Goal: Information Seeking & Learning: Learn about a topic

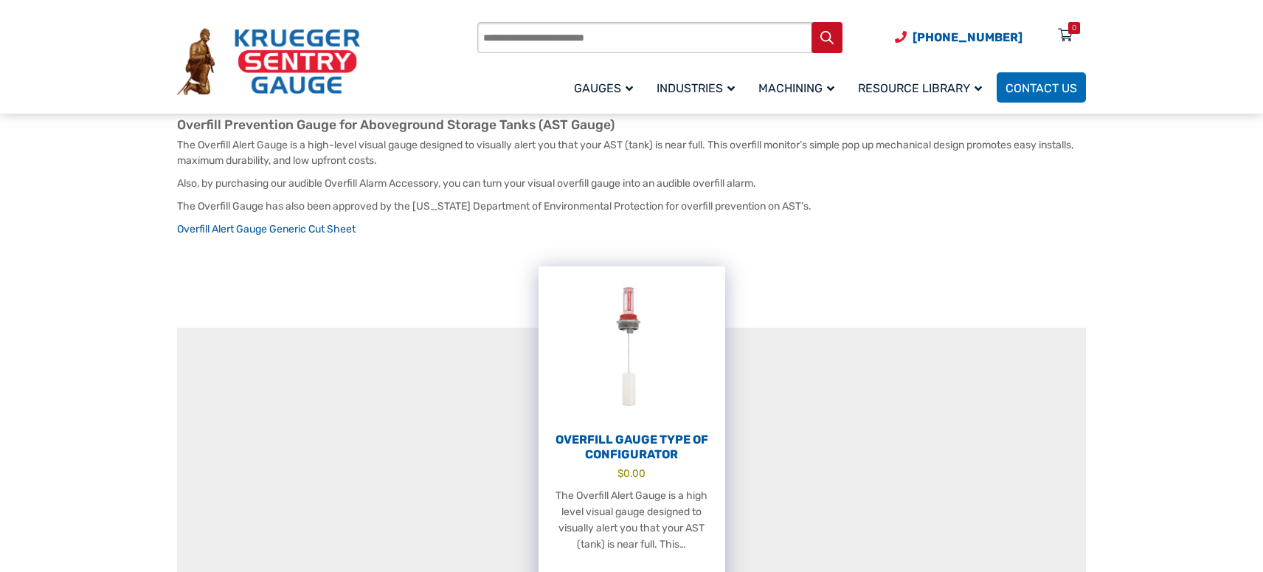
scroll to position [369, 0]
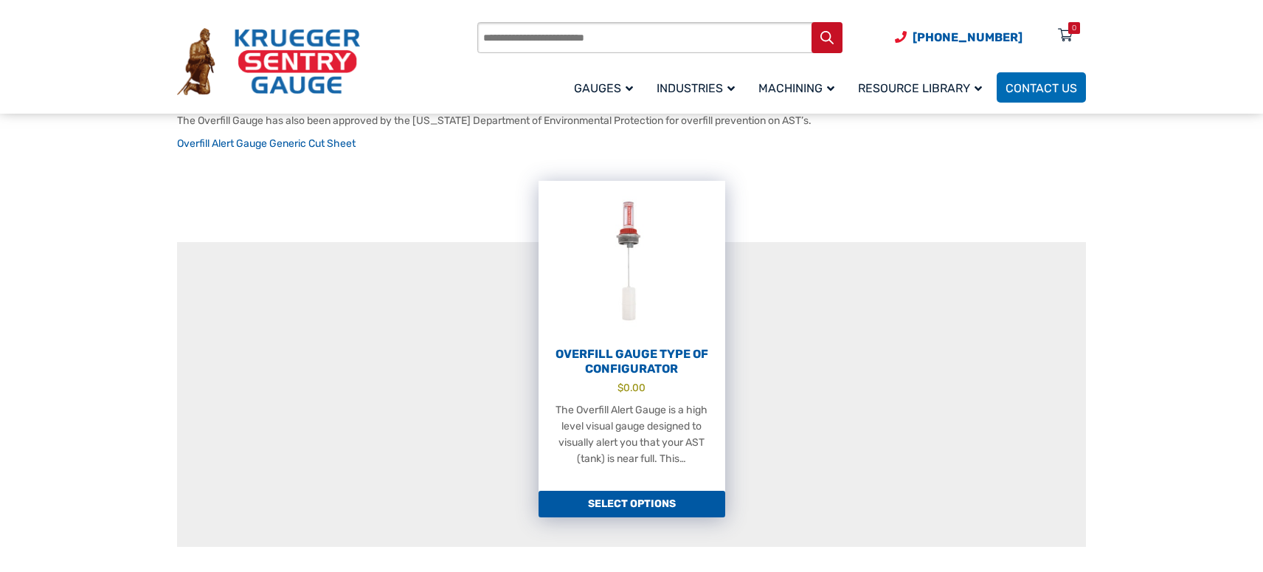
click at [596, 357] on h2 "Overfill Gauge Type OF Configurator" at bounding box center [631, 361] width 187 height 29
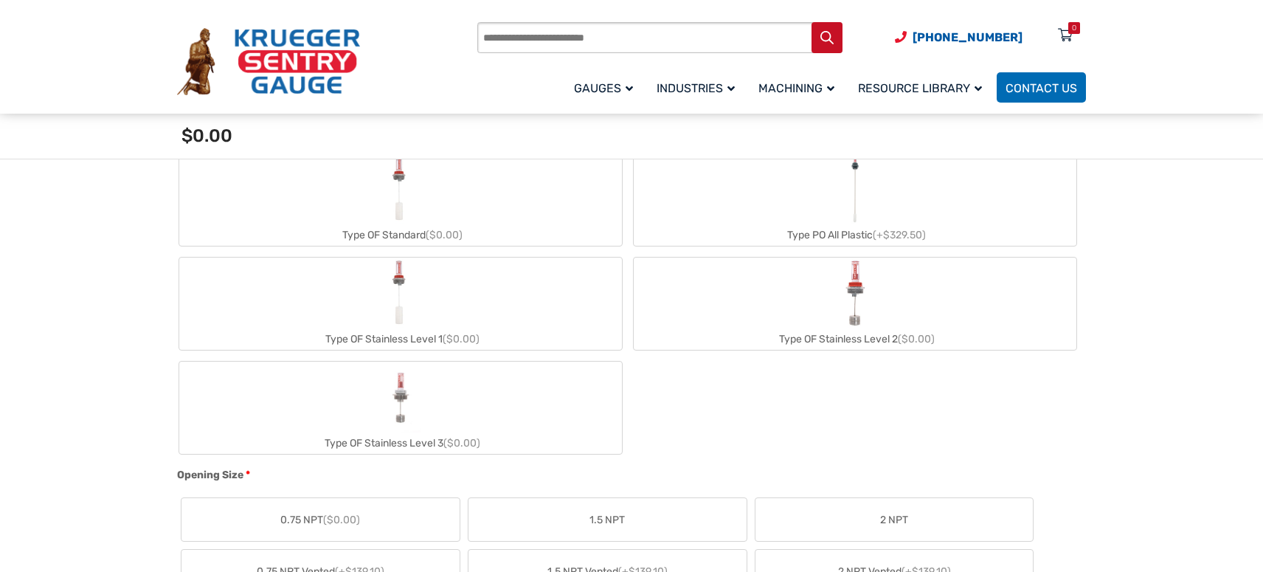
scroll to position [590, 0]
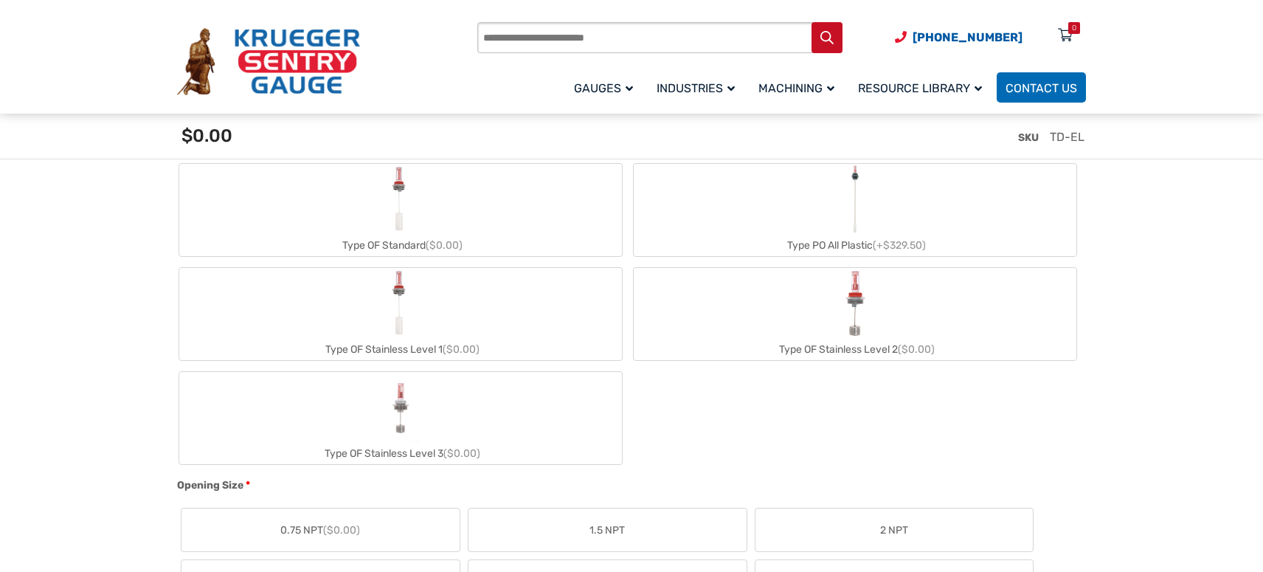
click at [445, 419] on label "Type OF Stainless Level 3 ($0.00)" at bounding box center [400, 418] width 442 height 92
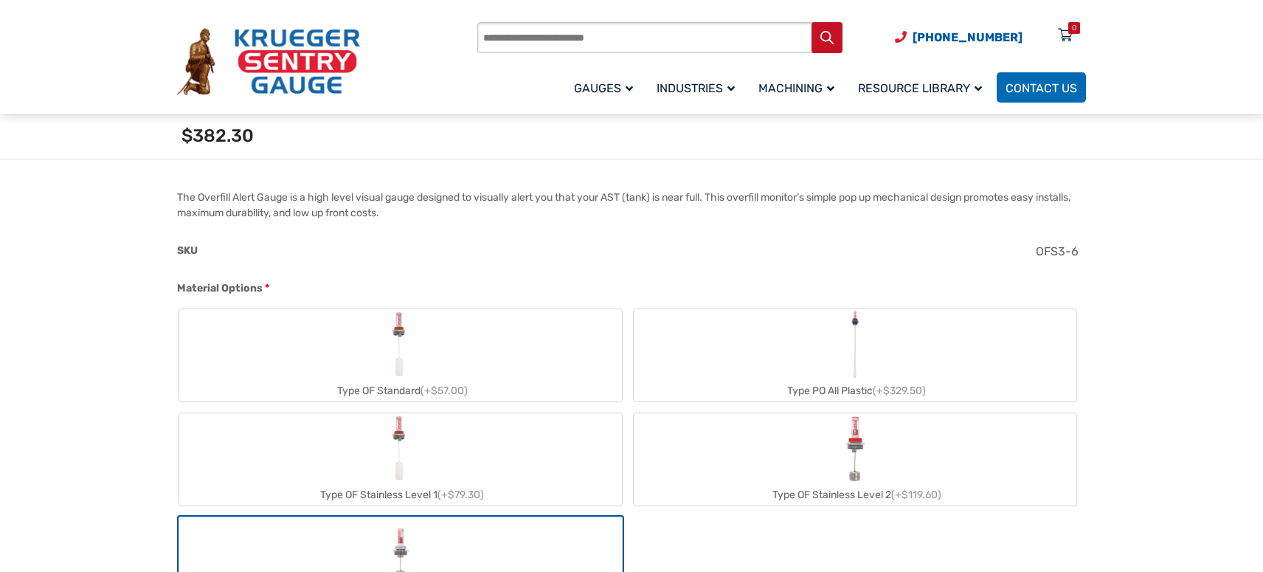
scroll to position [442, 0]
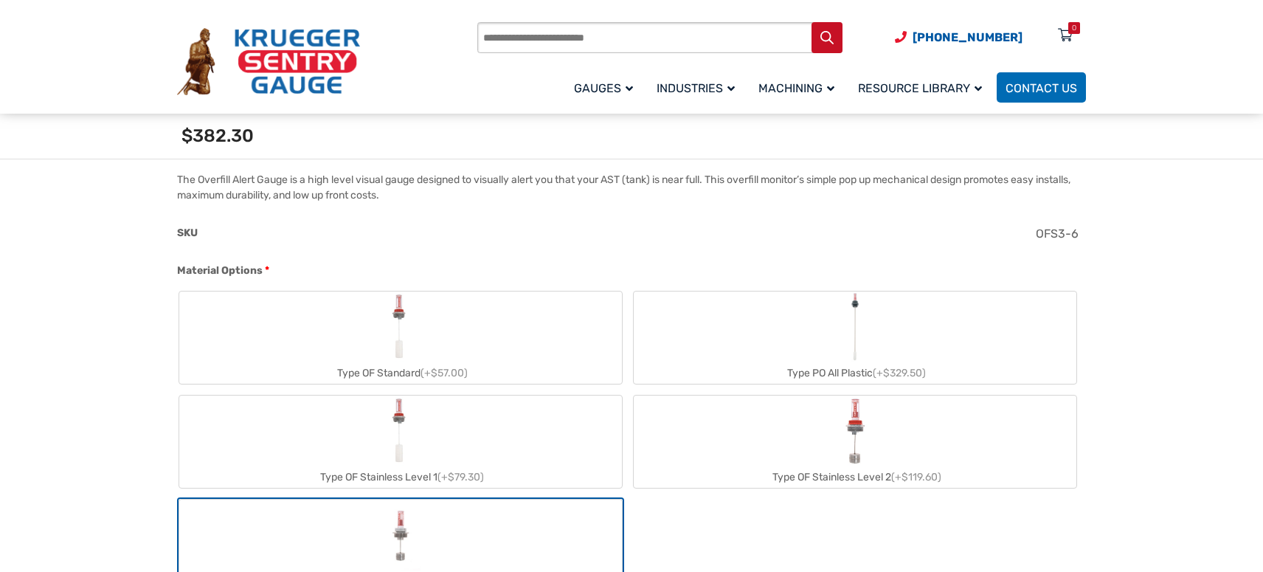
click at [277, 330] on label "Type OF Standard (+$57.00)" at bounding box center [400, 337] width 442 height 92
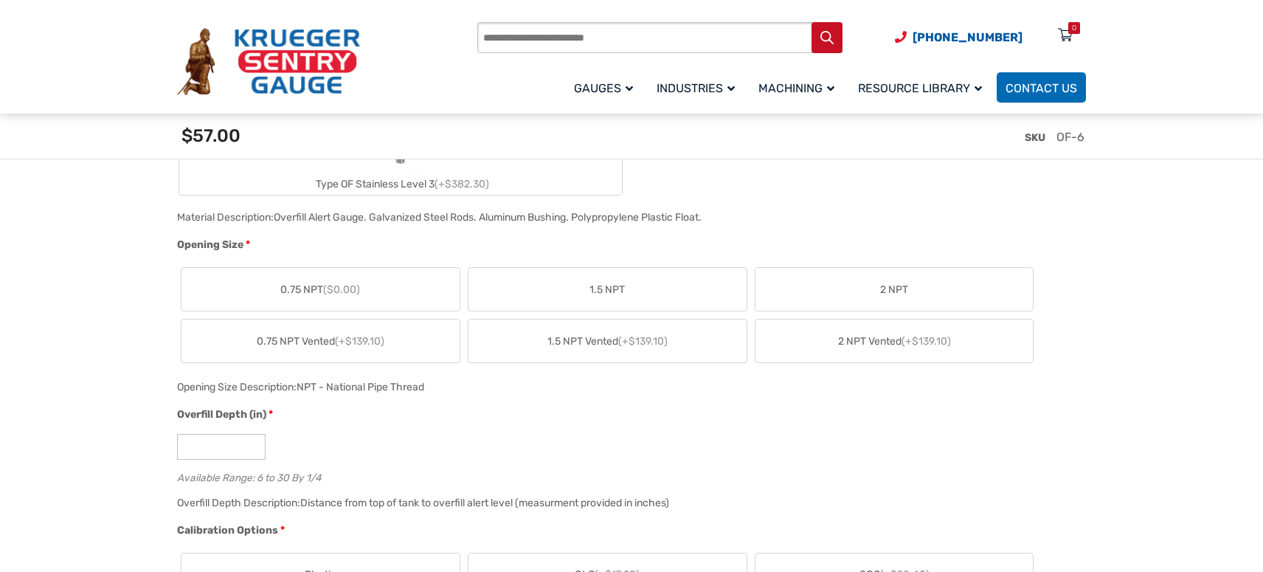
scroll to position [885, 0]
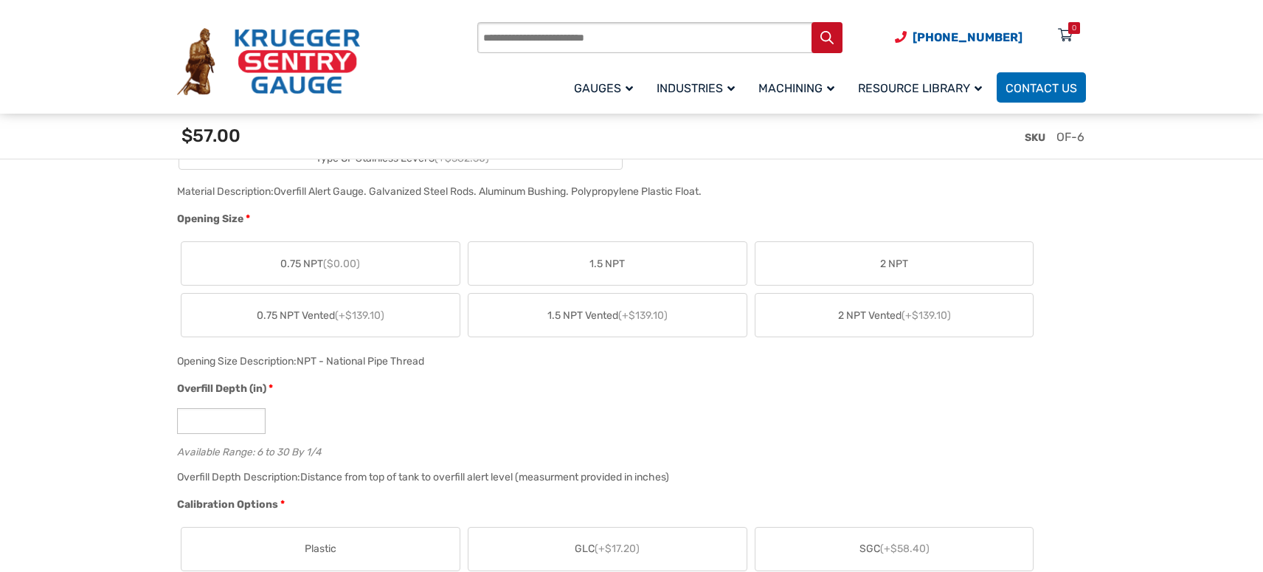
click at [614, 269] on span "1.5 NPT" at bounding box center [606, 263] width 35 height 15
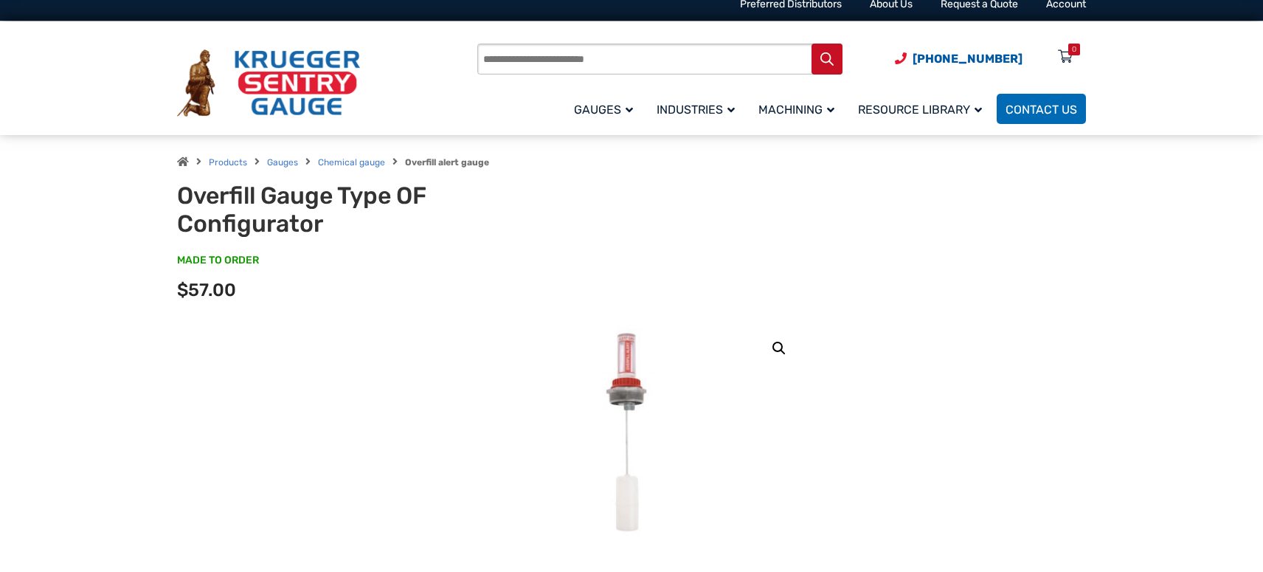
scroll to position [0, 0]
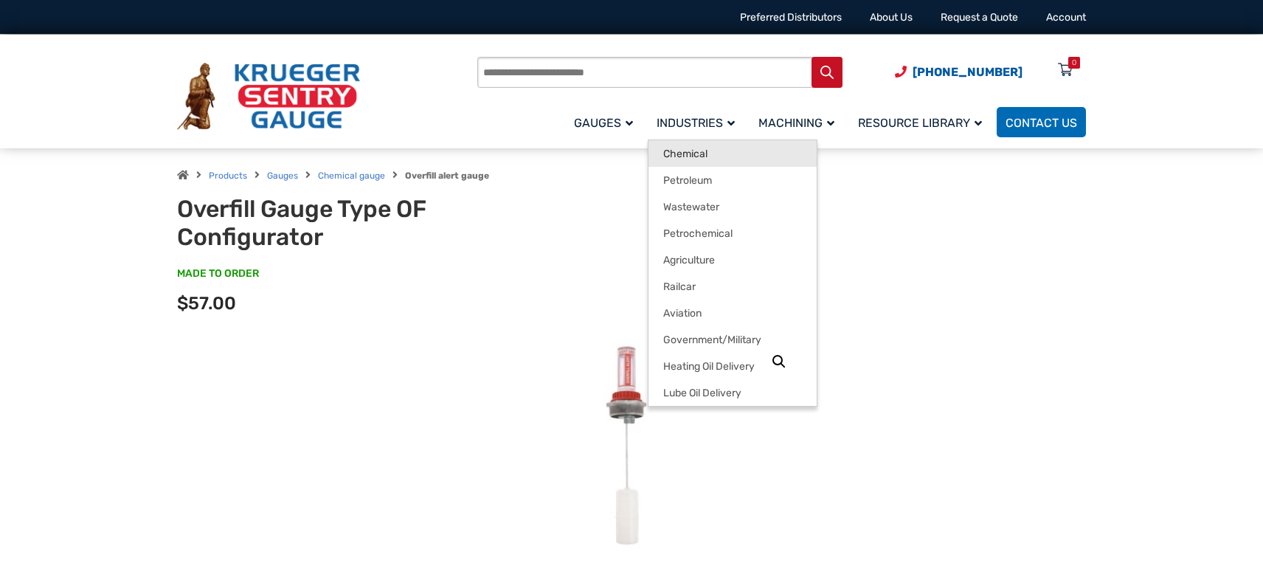
click at [687, 150] on span "Chemical" at bounding box center [685, 153] width 44 height 13
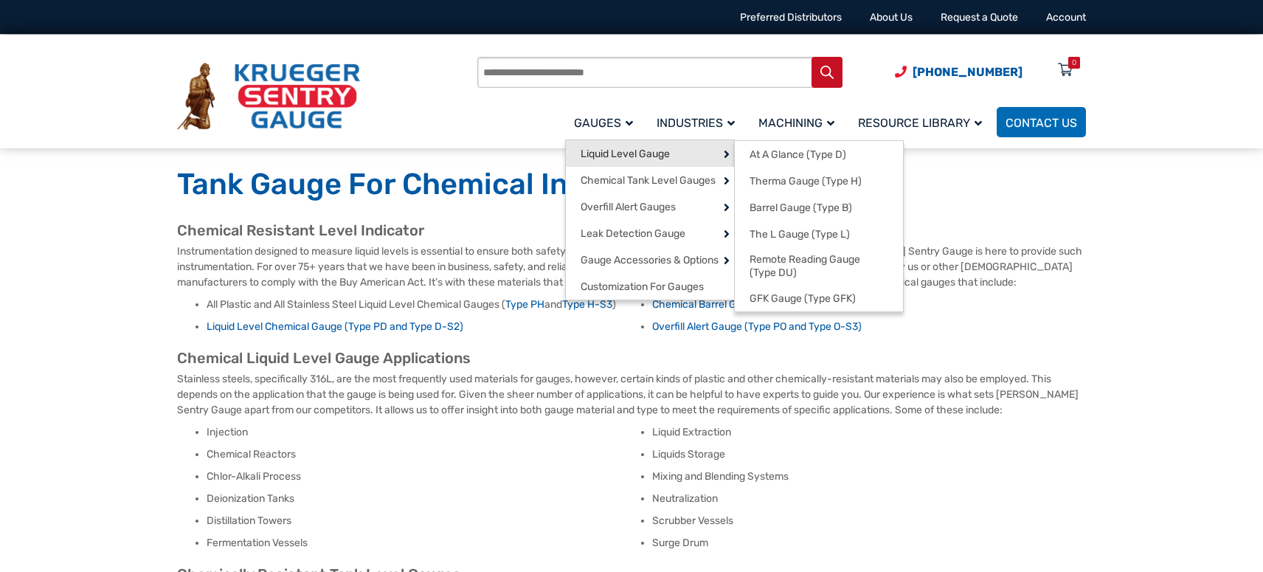
click at [625, 159] on span "Liquid Level Gauge" at bounding box center [624, 153] width 89 height 13
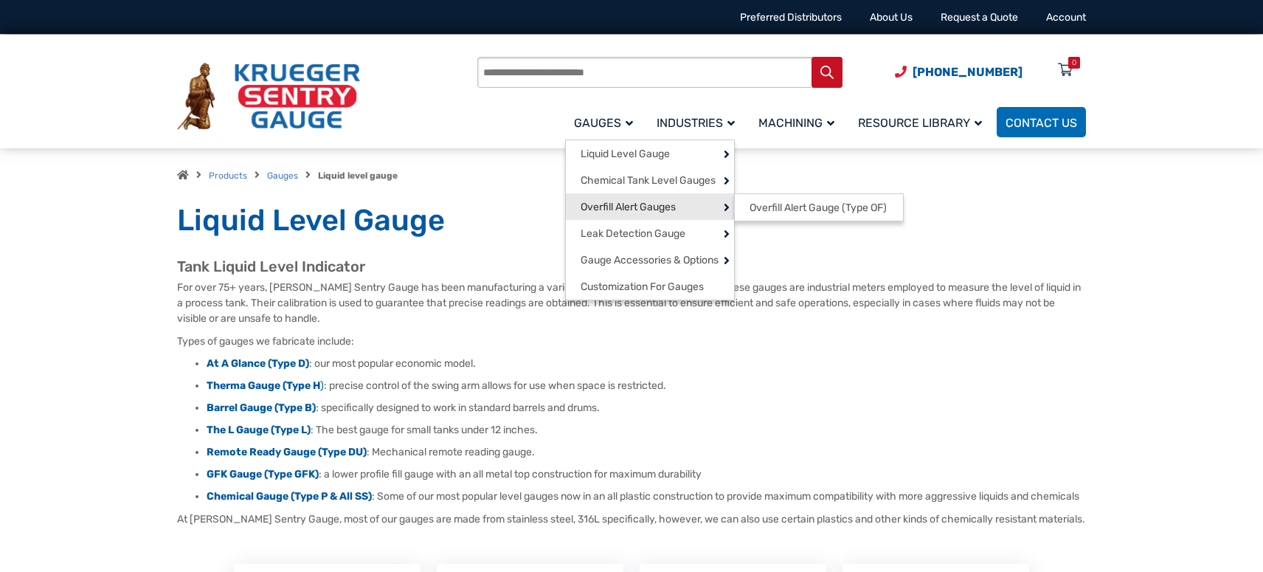
click at [663, 213] on span "Overfill Alert Gauges" at bounding box center [627, 207] width 95 height 13
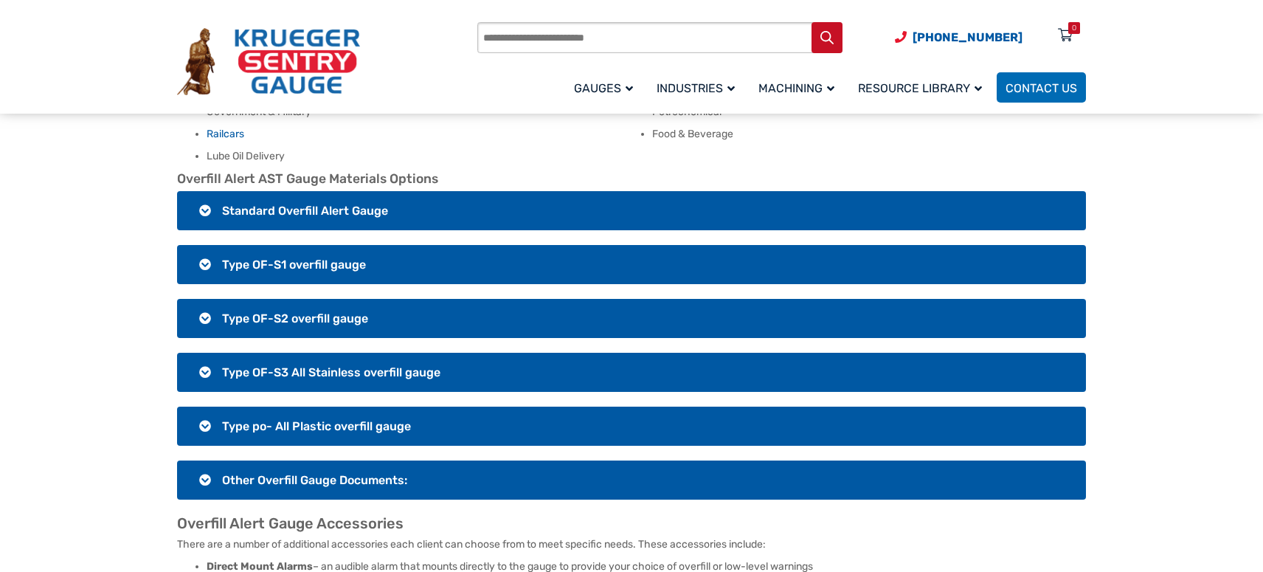
scroll to position [1106, 0]
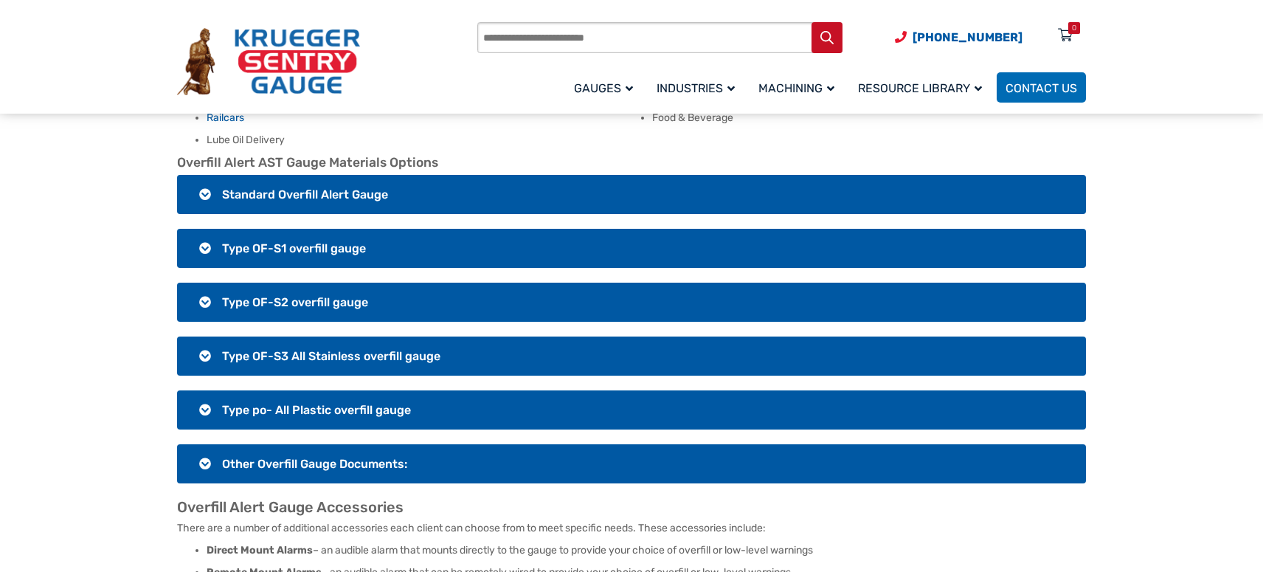
click at [205, 178] on h3 "Standard Overfill Alert Gauge" at bounding box center [631, 194] width 909 height 39
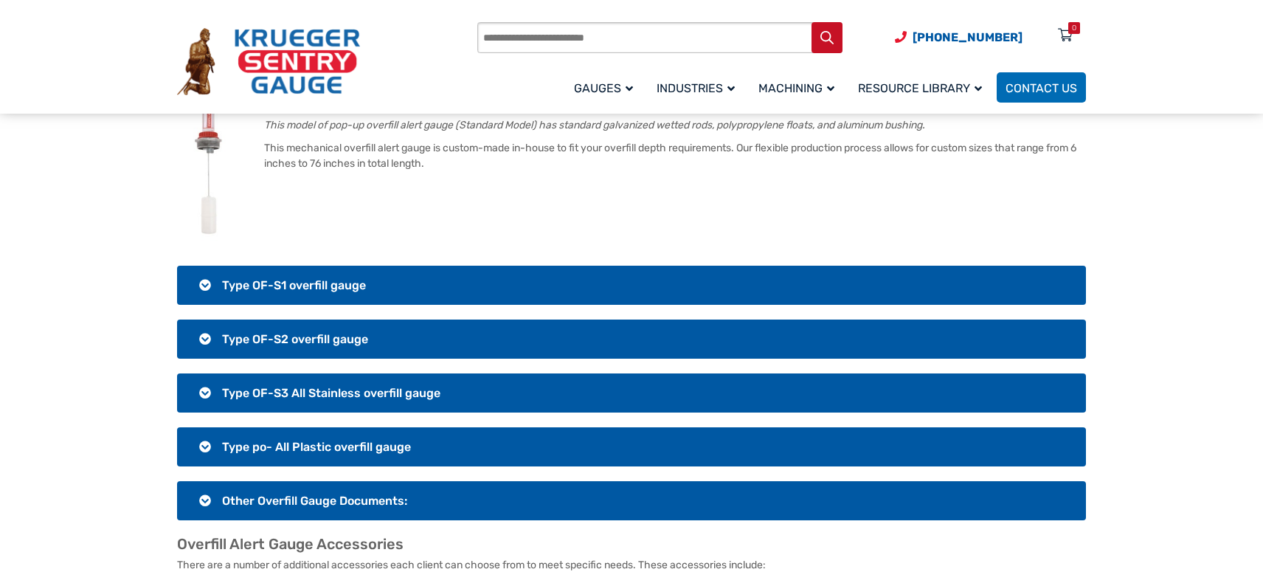
scroll to position [1254, 0]
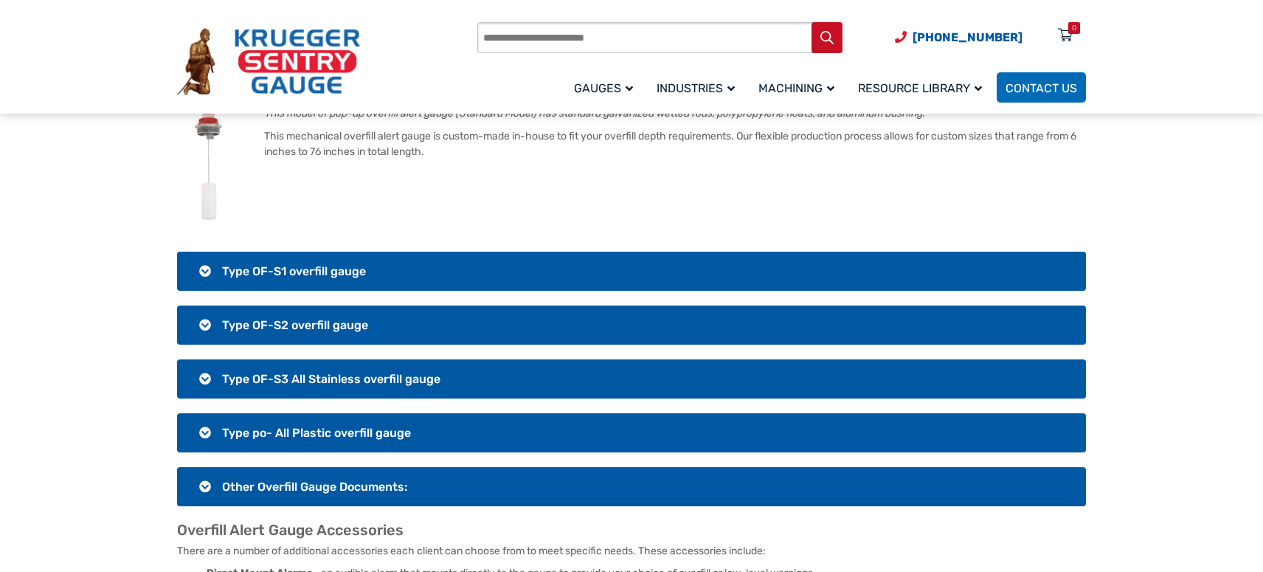
click at [198, 359] on h3 "Type OF-S3 All Stainless overfill gauge" at bounding box center [631, 378] width 909 height 39
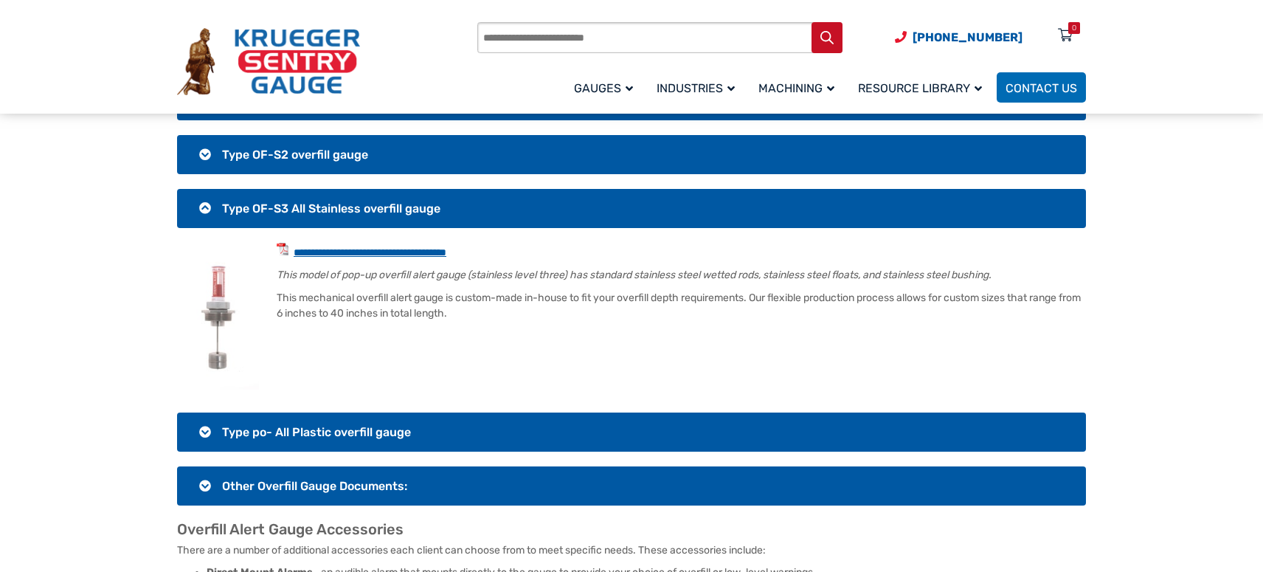
click at [344, 247] on link "**********" at bounding box center [370, 252] width 153 height 10
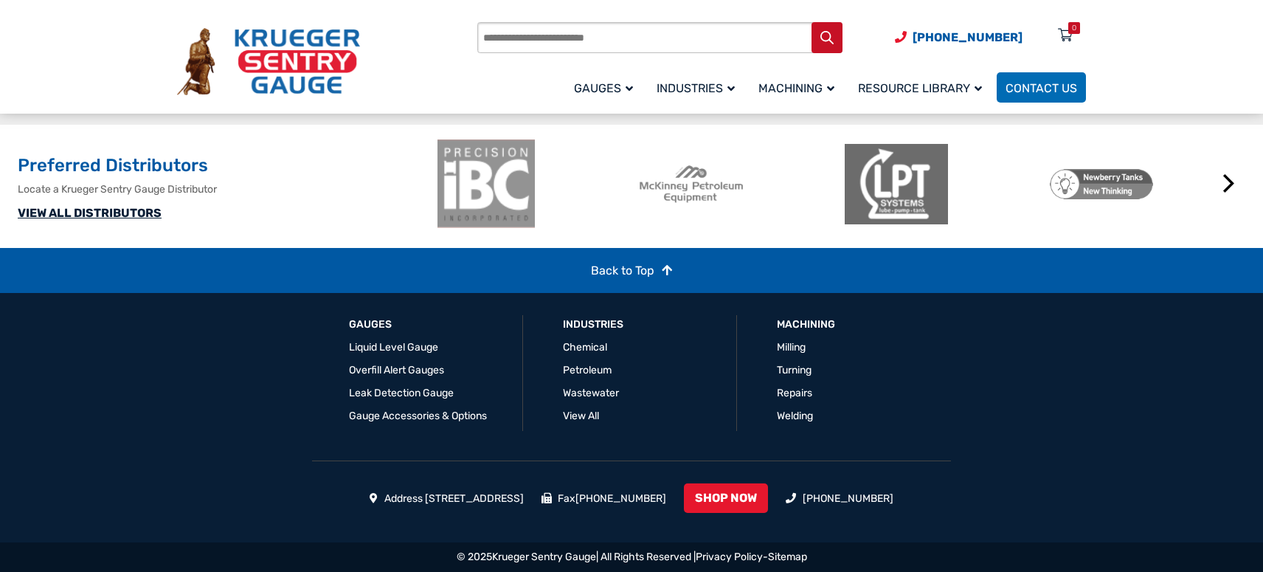
scroll to position [2702, 0]
drag, startPoint x: 358, startPoint y: 499, endPoint x: 580, endPoint y: 494, distance: 222.0
click at [580, 494] on ul "Address [STREET_ADDRESS] Fax [PHONE_NUMBER] SHOP NOW [PHONE_NUMBER]" at bounding box center [631, 501] width 909 height 37
copy li "Address [STREET_ADDRESS]"
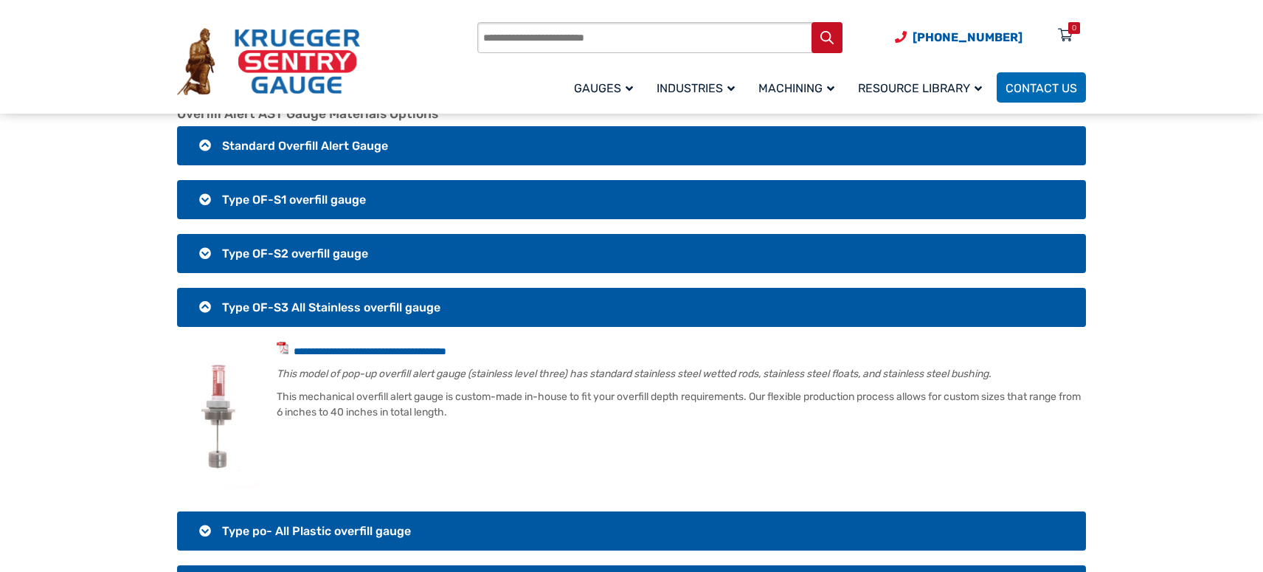
scroll to position [1153, 0]
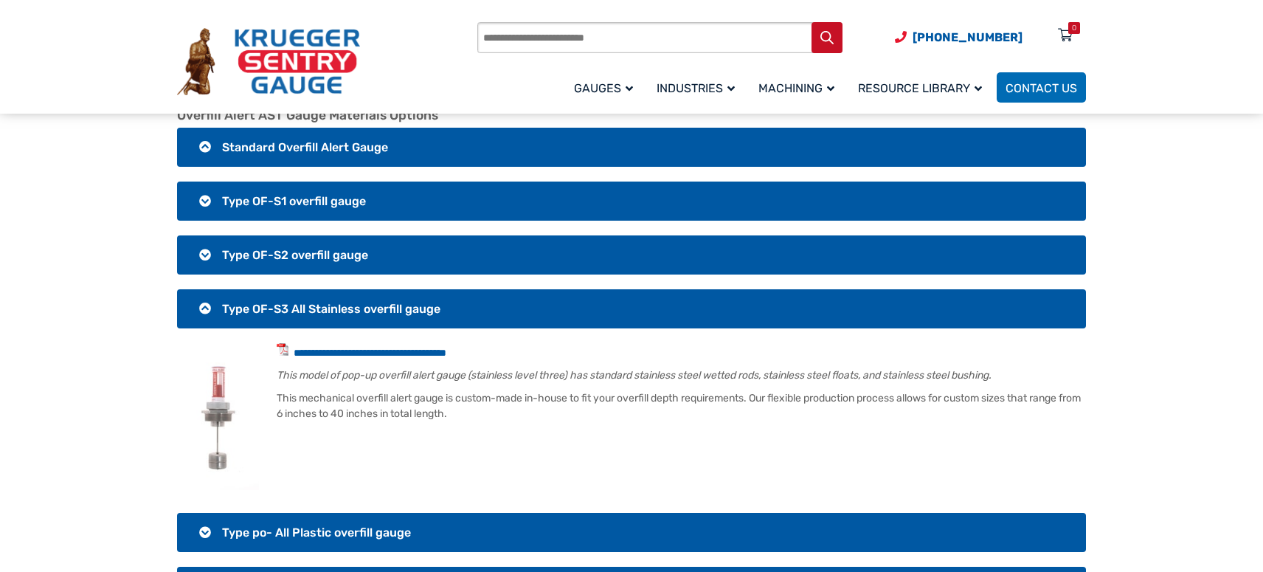
click at [202, 236] on h3 "Type OF-S2 overfill gauge" at bounding box center [631, 254] width 909 height 39
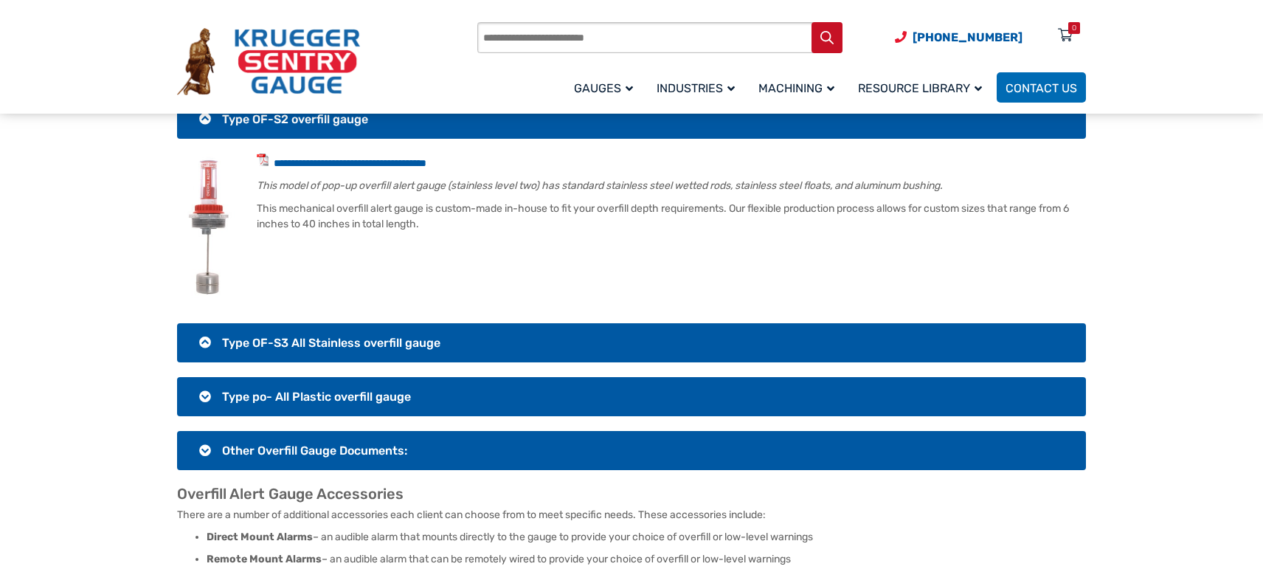
scroll to position [1301, 0]
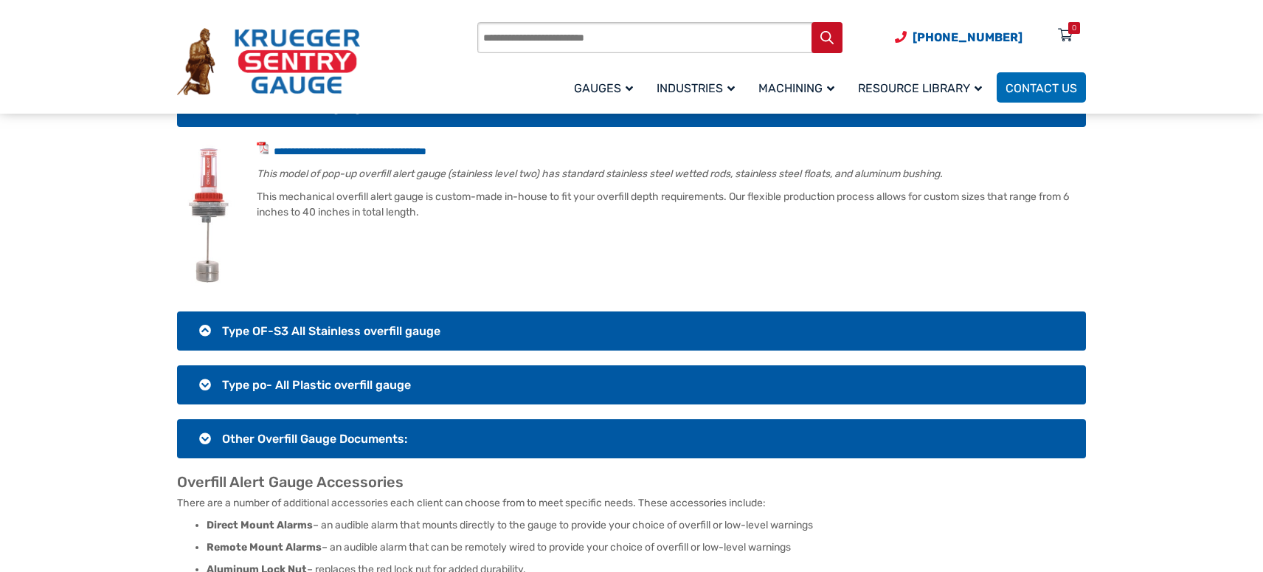
click at [201, 318] on h3 "Type OF-S3 All Stainless overfill gauge" at bounding box center [631, 330] width 909 height 39
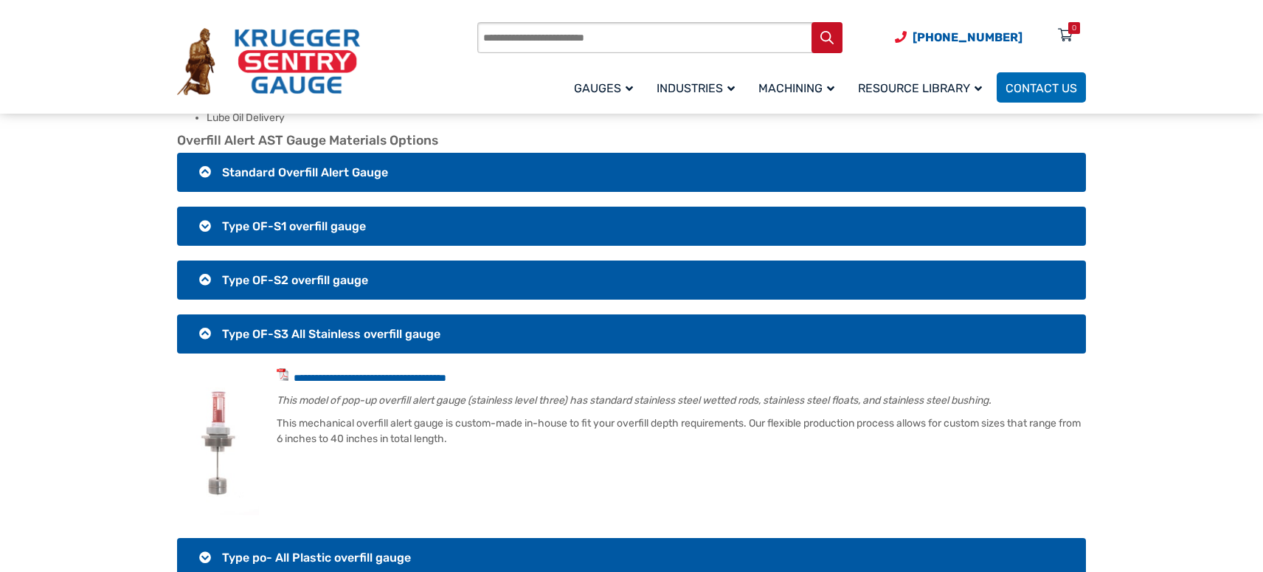
scroll to position [1080, 0]
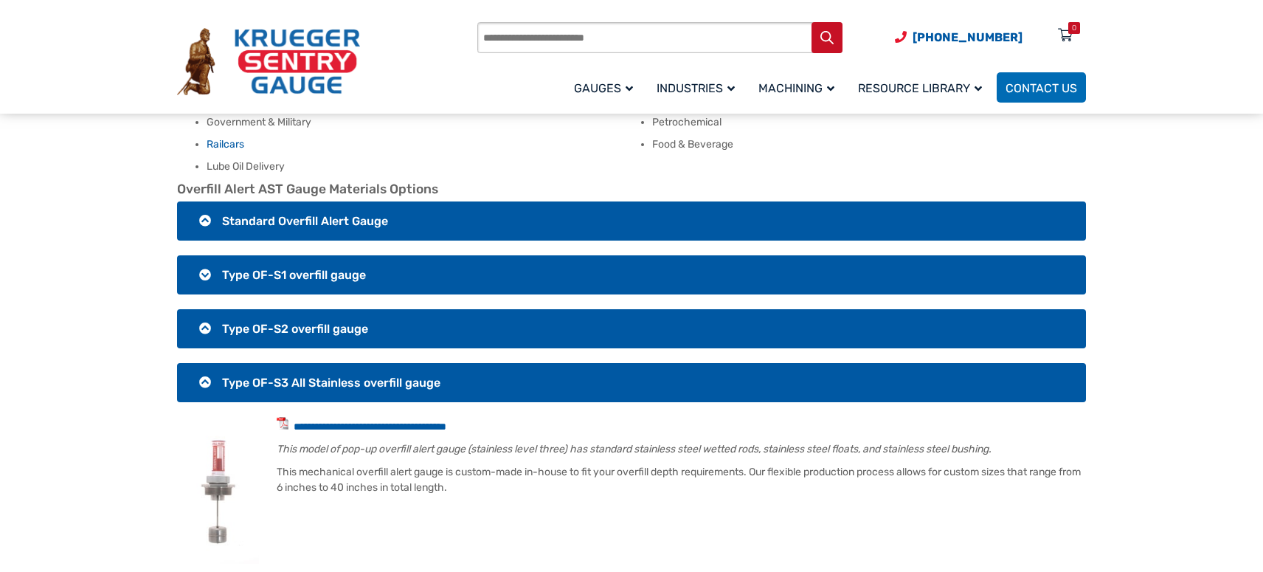
click at [201, 206] on h3 "Standard Overfill Alert Gauge" at bounding box center [631, 220] width 909 height 39
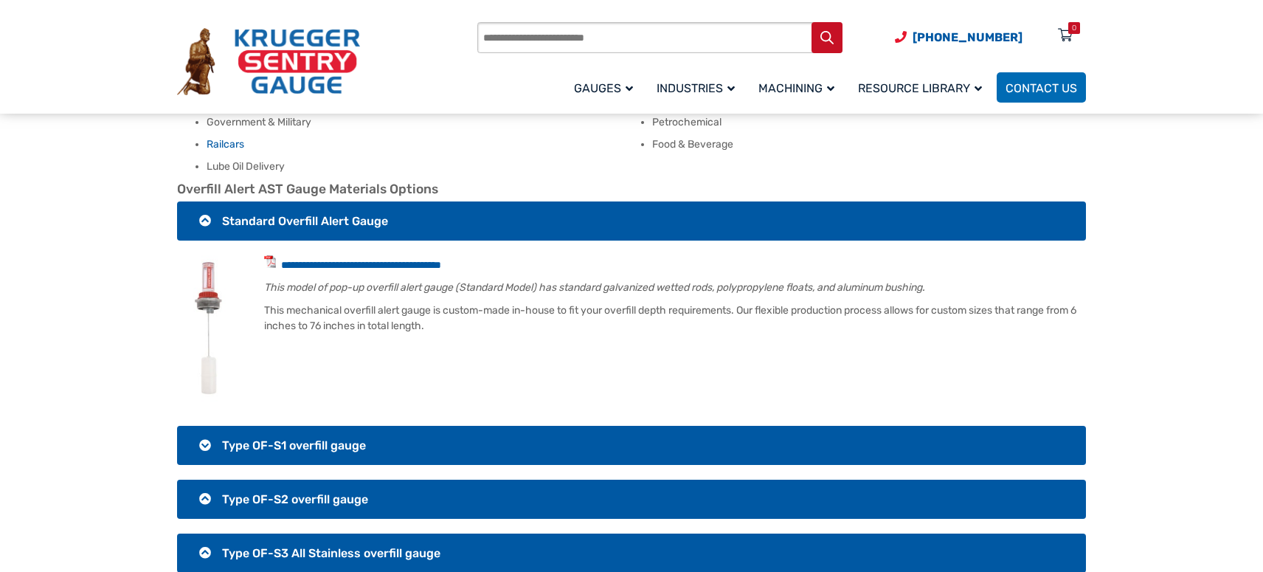
click at [201, 206] on h3 "Standard Overfill Alert Gauge" at bounding box center [631, 220] width 909 height 39
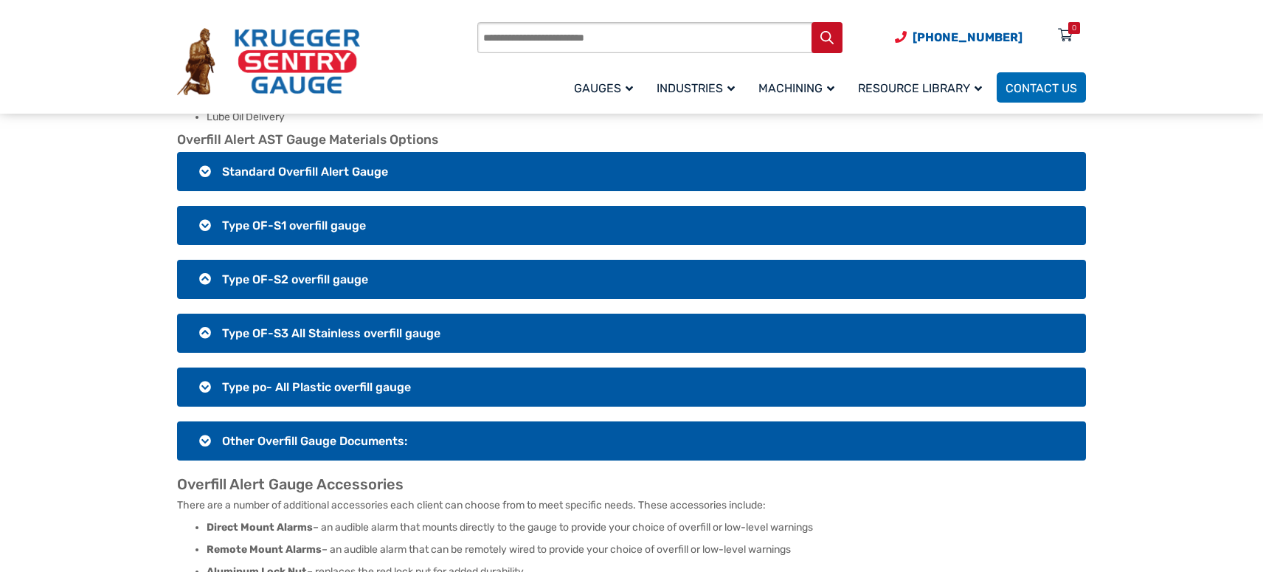
scroll to position [1153, 0]
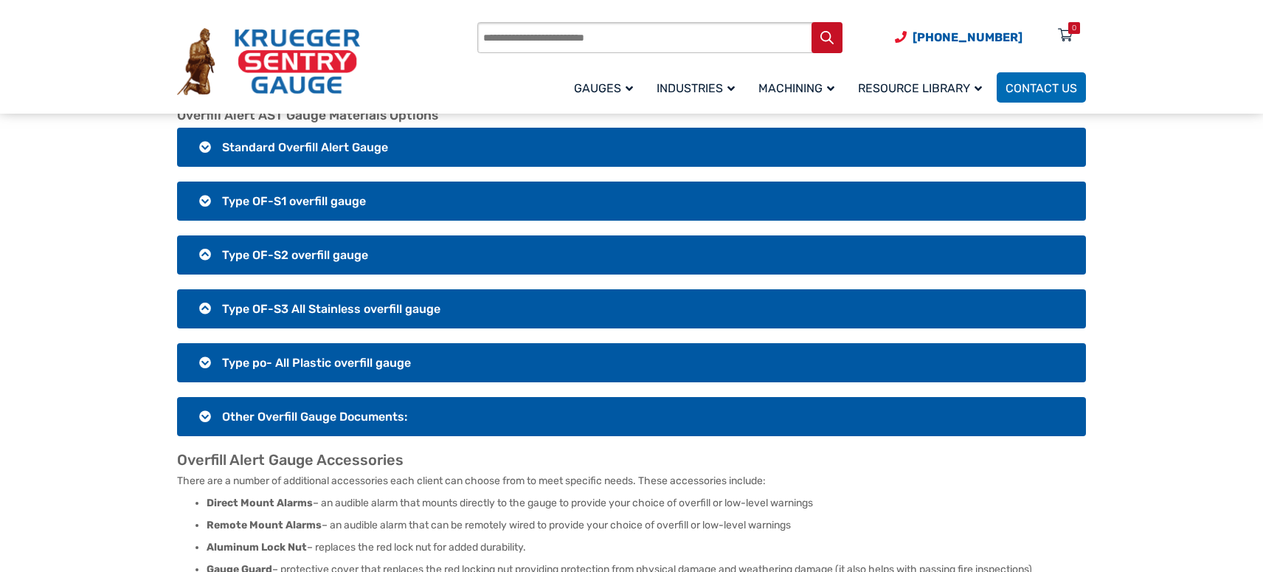
click at [204, 404] on h3 "Other Overfill Gauge Documents:" at bounding box center [631, 416] width 909 height 39
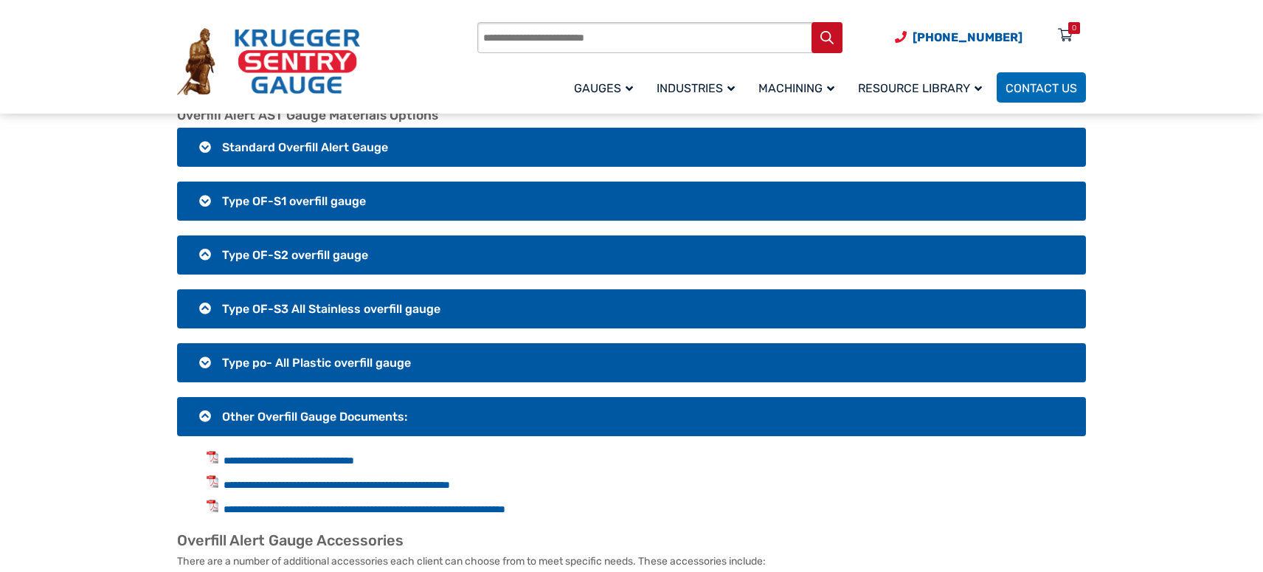
click at [295, 451] on li "**********" at bounding box center [645, 459] width 879 height 17
click at [295, 455] on link "**********" at bounding box center [288, 460] width 131 height 10
click at [1169, 84] on div "Products search [PHONE_NUMBER] Menu 0 Menu Account [GEOGRAPHIC_DATA] Liquid Lev…" at bounding box center [631, 57] width 1263 height 114
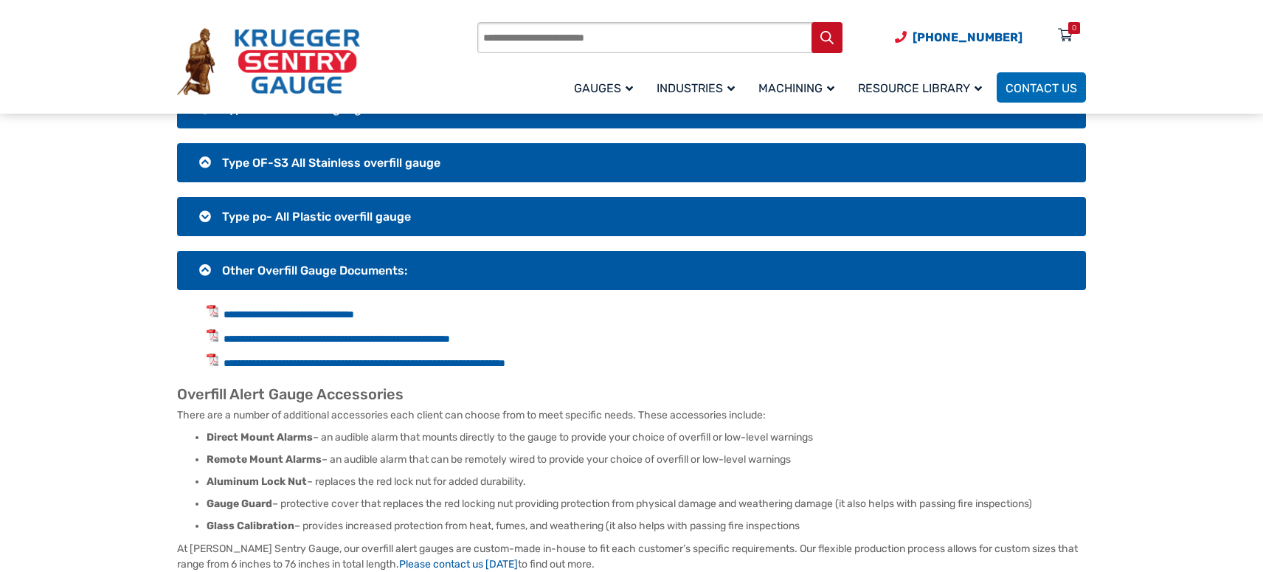
scroll to position [1301, 0]
